Goal: Find contact information: Find contact information

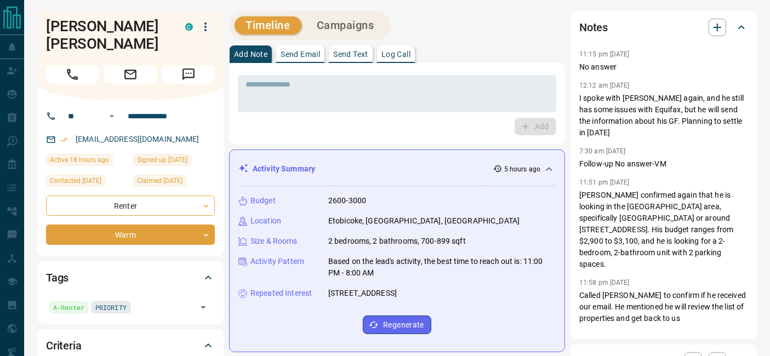
scroll to position [1230, 0]
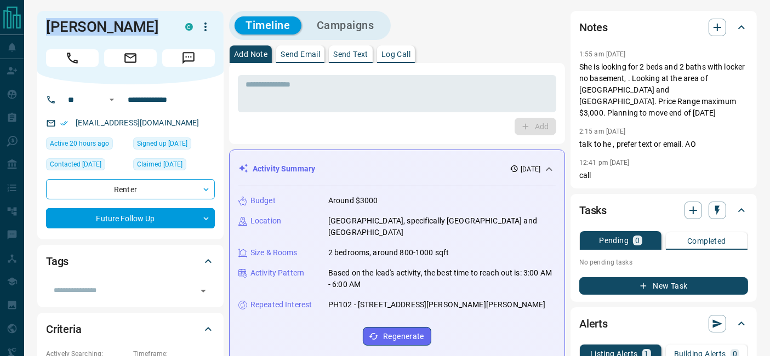
drag, startPoint x: 152, startPoint y: 22, endPoint x: 201, endPoint y: 128, distance: 116.0
click at [43, 24] on div "[PERSON_NAME]" at bounding box center [130, 47] width 186 height 73
copy h1 "[PERSON_NAME]"
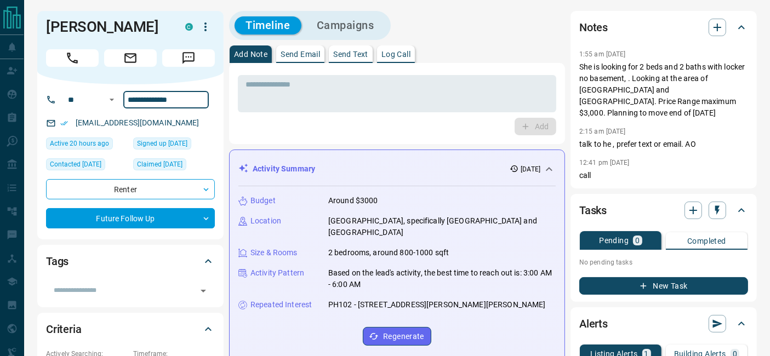
drag, startPoint x: 184, startPoint y: 100, endPoint x: 266, endPoint y: 195, distance: 125.5
click at [119, 95] on div "**********" at bounding box center [134, 100] width 149 height 18
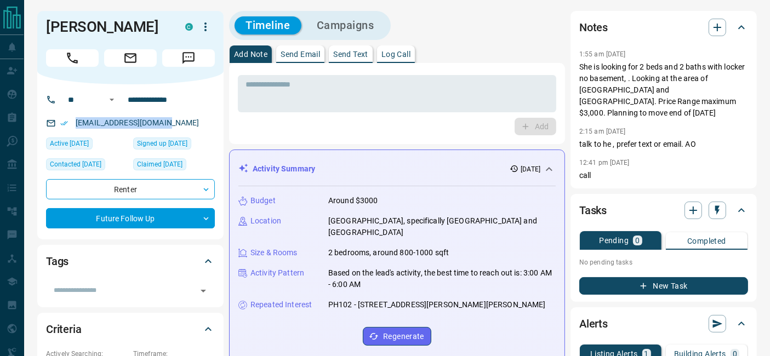
drag, startPoint x: 178, startPoint y: 128, endPoint x: 67, endPoint y: 127, distance: 110.7
click at [67, 127] on div "[EMAIL_ADDRESS][DOMAIN_NAME]" at bounding box center [130, 123] width 169 height 18
copy link "[EMAIL_ADDRESS][DOMAIN_NAME]"
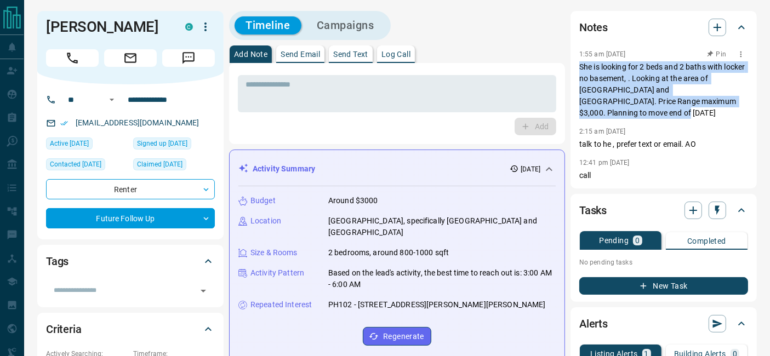
drag, startPoint x: 581, startPoint y: 67, endPoint x: 746, endPoint y: 102, distance: 169.3
click at [746, 102] on p "She is looking for 2 beds and 2 baths with locker no basement, . Looking at the…" at bounding box center [663, 90] width 169 height 58
copy p "She is looking for 2 beds and 2 baths with locker no basement, . Looking at the…"
